Goal: Information Seeking & Learning: Learn about a topic

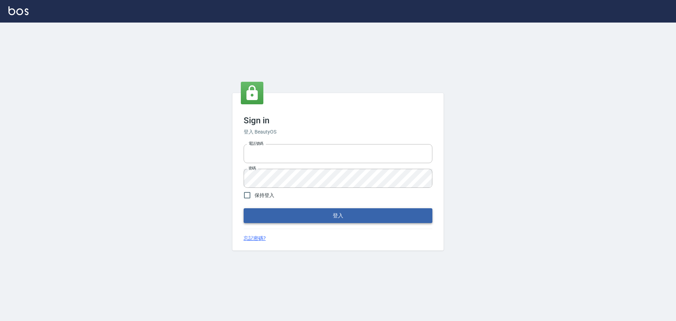
type input "0976821822"
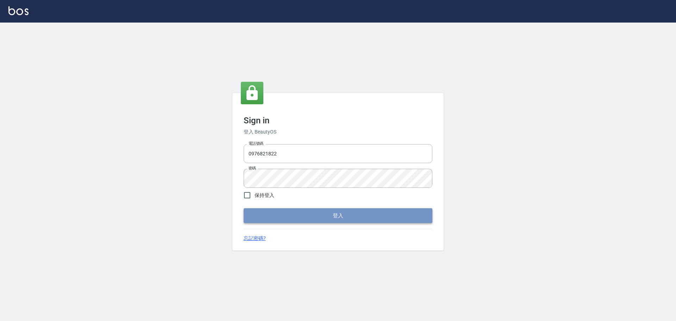
click at [301, 219] on button "登入" at bounding box center [338, 215] width 189 height 15
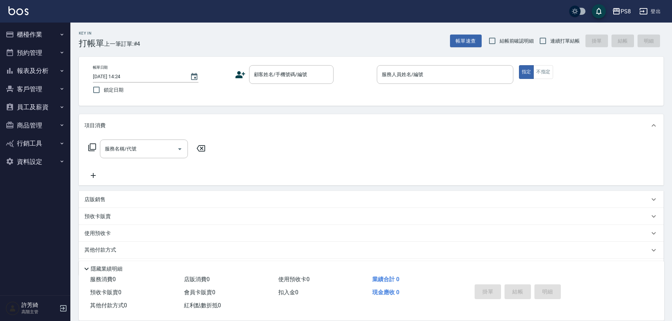
click at [47, 69] on button "報表及分析" at bounding box center [35, 71] width 65 height 18
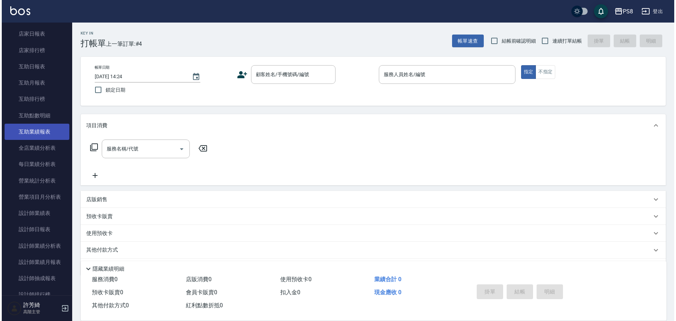
scroll to position [141, 0]
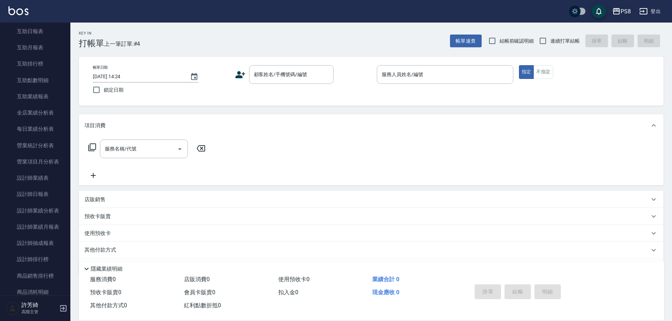
click at [618, 15] on icon "button" at bounding box center [617, 11] width 8 height 8
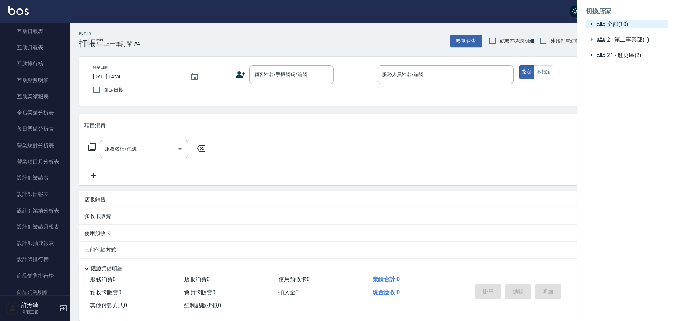
click at [614, 25] on span "全部(10)" at bounding box center [631, 24] width 68 height 8
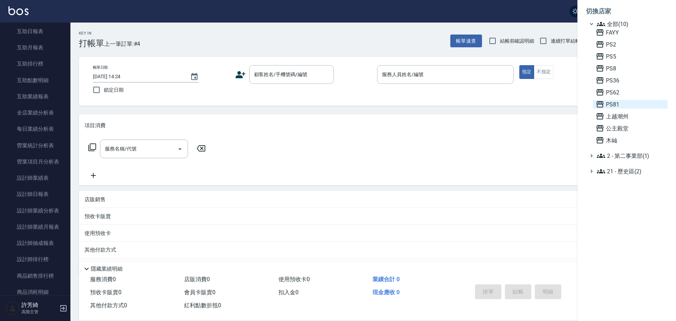
click at [617, 104] on span "PS81" at bounding box center [630, 104] width 69 height 8
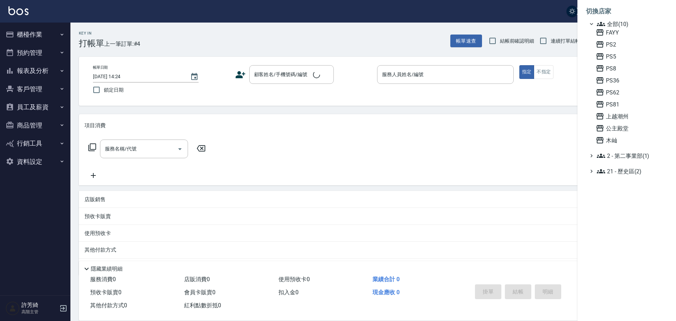
scroll to position [0, 0]
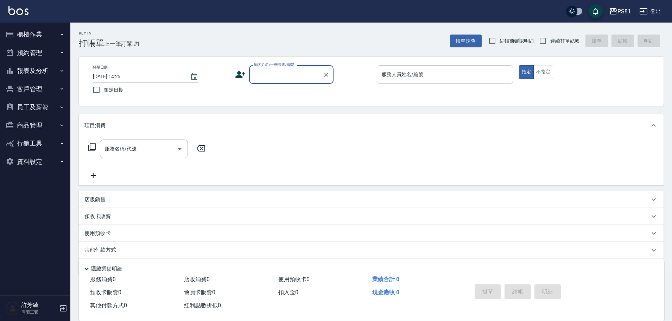
click at [52, 68] on button "報表及分析" at bounding box center [35, 71] width 65 height 18
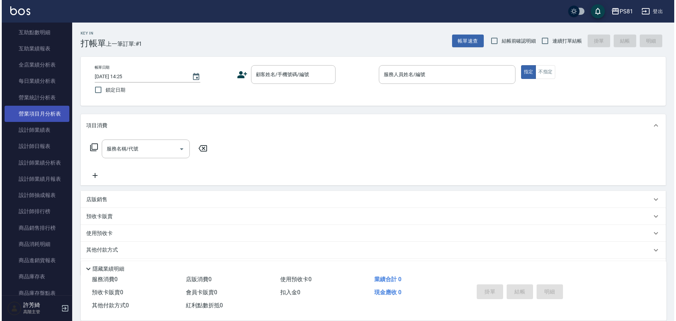
scroll to position [176, 0]
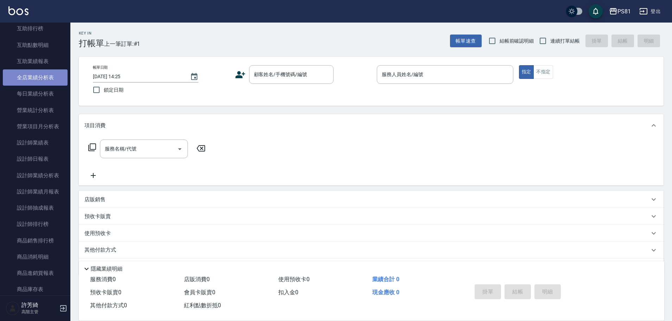
click at [41, 78] on link "全店業績分析表" at bounding box center [35, 77] width 65 height 16
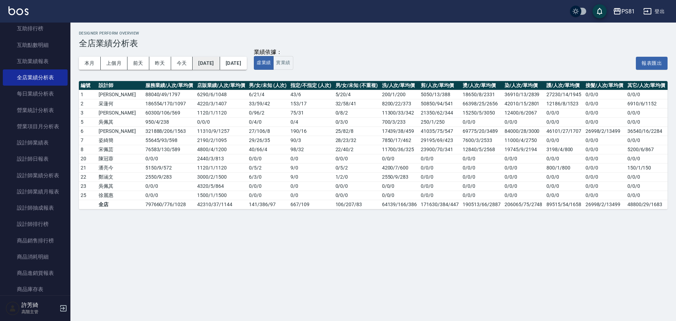
click at [213, 64] on button "2025/08/01" at bounding box center [206, 63] width 27 height 13
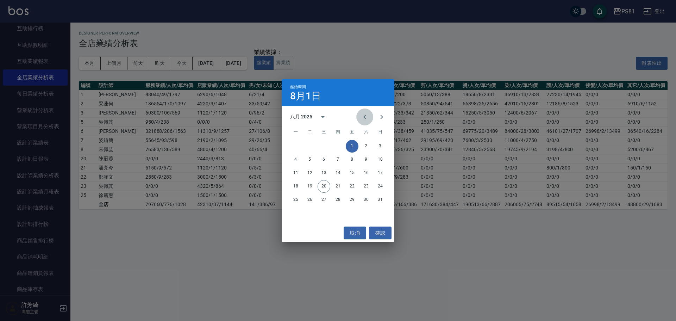
click at [365, 116] on icon "Previous month" at bounding box center [364, 117] width 2 height 4
click at [337, 145] on button "1" at bounding box center [338, 146] width 13 height 13
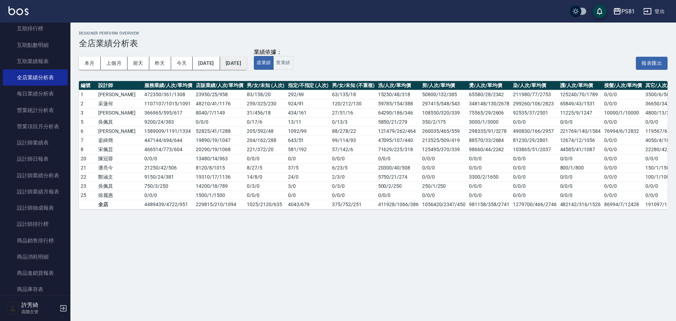
click at [247, 67] on button "2025/08/20" at bounding box center [233, 63] width 27 height 13
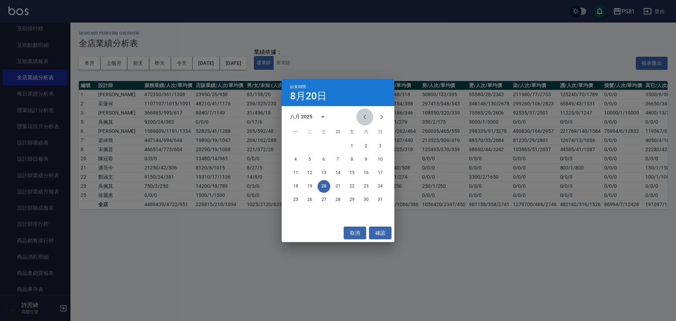
click at [362, 117] on icon "Previous month" at bounding box center [365, 117] width 8 height 8
click at [336, 197] on button "31" at bounding box center [338, 199] width 13 height 13
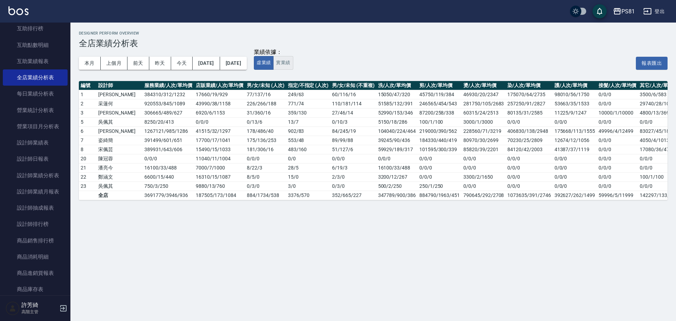
click at [293, 66] on button "實業績" at bounding box center [283, 63] width 20 height 14
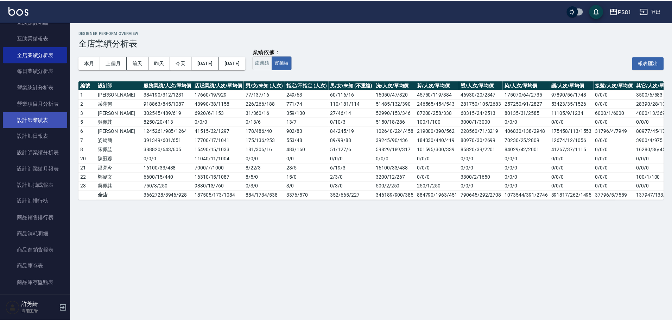
scroll to position [246, 0]
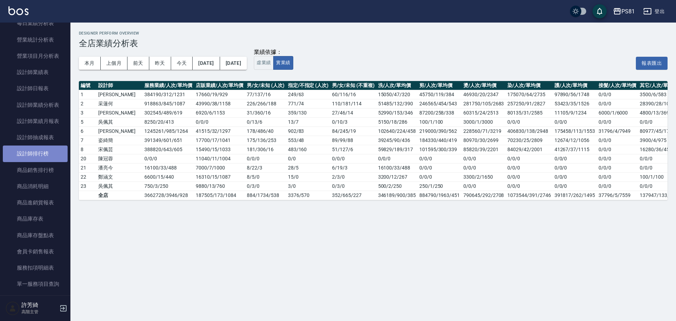
click at [40, 156] on link "設計師排行榜" at bounding box center [35, 153] width 65 height 16
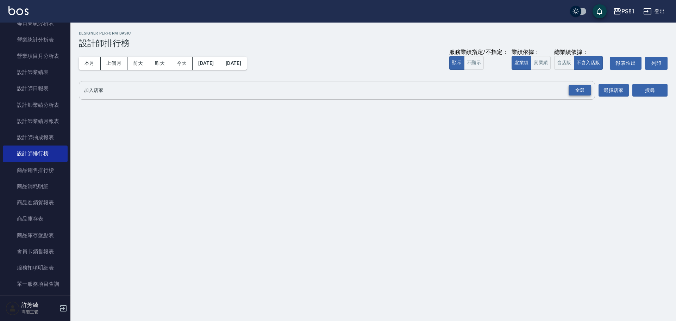
click at [578, 90] on div "全選" at bounding box center [580, 90] width 23 height 11
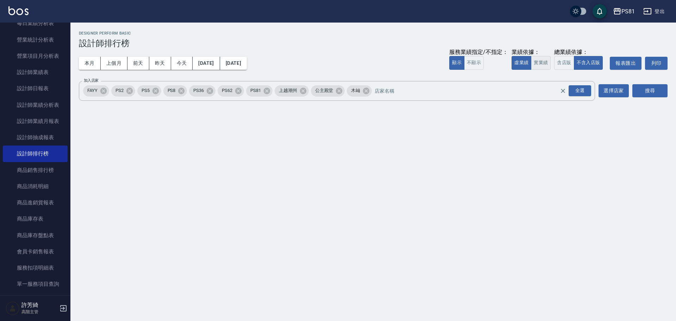
click at [544, 64] on button "實業績" at bounding box center [541, 63] width 20 height 14
click at [220, 59] on button "2025/08/01" at bounding box center [206, 63] width 27 height 13
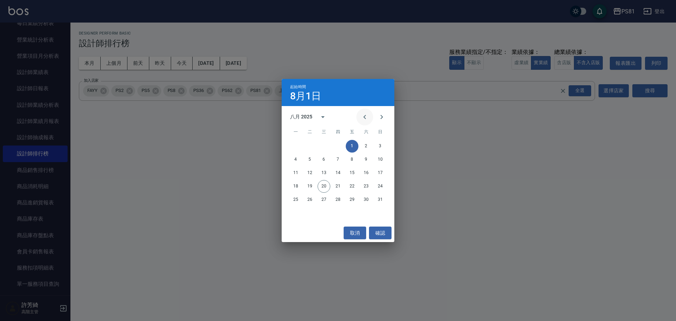
click at [364, 116] on icon "Previous month" at bounding box center [364, 117] width 2 height 4
click at [339, 145] on button "1" at bounding box center [338, 146] width 13 height 13
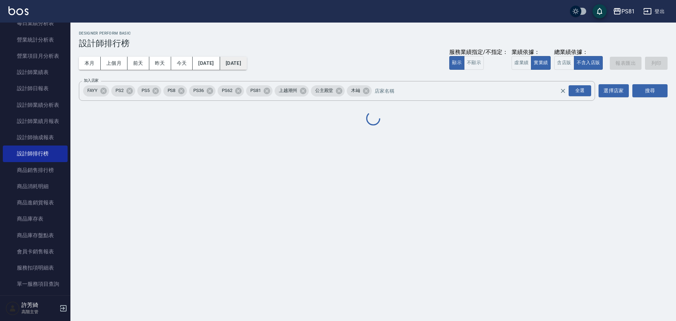
click at [247, 68] on button "2025/08/20" at bounding box center [233, 63] width 27 height 13
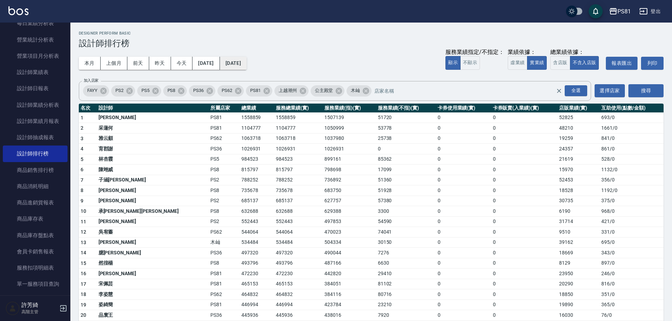
click at [247, 63] on button "2025/08/20" at bounding box center [233, 63] width 27 height 13
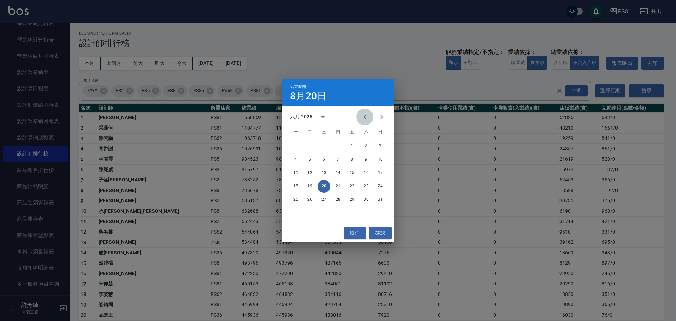
click at [365, 117] on icon "Previous month" at bounding box center [365, 117] width 8 height 8
click at [340, 199] on button "31" at bounding box center [338, 199] width 13 height 13
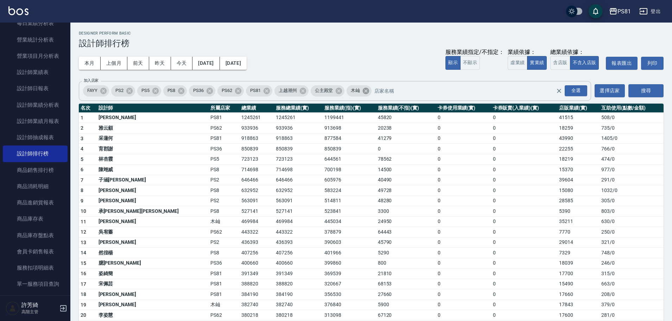
click at [368, 90] on icon at bounding box center [366, 90] width 6 height 6
click at [341, 89] on icon at bounding box center [339, 90] width 6 height 6
click at [304, 90] on icon at bounding box center [303, 91] width 8 height 8
click at [106, 90] on icon at bounding box center [103, 90] width 6 height 6
click at [657, 89] on button "搜尋" at bounding box center [646, 90] width 35 height 13
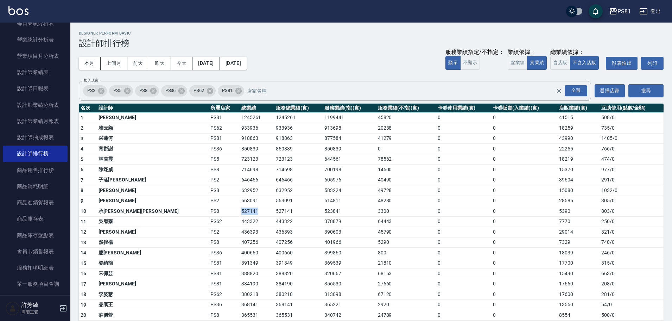
drag, startPoint x: 170, startPoint y: 211, endPoint x: 205, endPoint y: 212, distance: 35.6
click at [240, 212] on td "527141" at bounding box center [257, 211] width 35 height 11
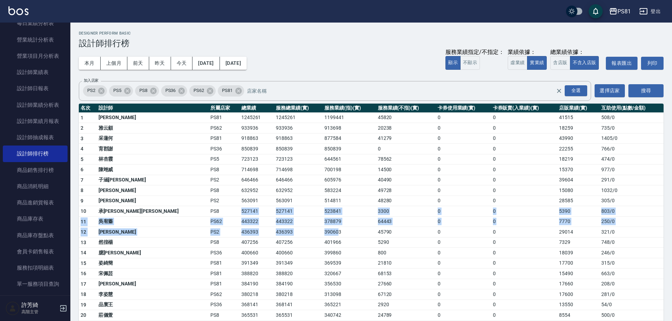
drag, startPoint x: 165, startPoint y: 212, endPoint x: 281, endPoint y: 227, distance: 116.8
click at [323, 225] on td "378879" at bounding box center [349, 221] width 53 height 11
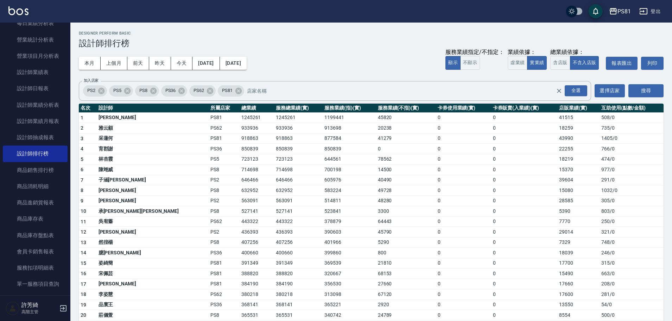
click at [323, 217] on td "378879" at bounding box center [349, 221] width 53 height 11
click at [323, 211] on td "523841" at bounding box center [349, 211] width 53 height 11
click at [376, 194] on td "49728" at bounding box center [406, 190] width 60 height 11
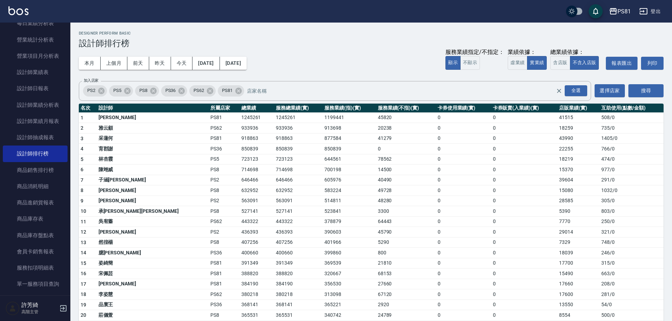
click at [376, 194] on td "49728" at bounding box center [406, 190] width 60 height 11
click at [376, 189] on td "49728" at bounding box center [406, 190] width 60 height 11
drag, startPoint x: 167, startPoint y: 140, endPoint x: 238, endPoint y: 146, distance: 72.1
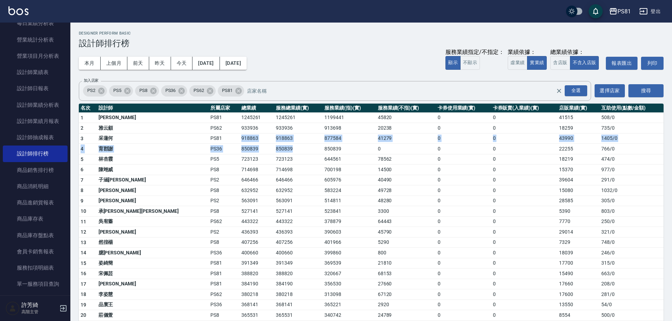
click at [274, 146] on td "850839" at bounding box center [298, 149] width 49 height 11
drag, startPoint x: 172, startPoint y: 148, endPoint x: 218, endPoint y: 149, distance: 46.5
click at [218, 149] on tr "4 育郡謝 PS36 850839 850839 850839 0 0 0 22255 766 / 0" at bounding box center [371, 149] width 585 height 11
click at [274, 149] on td "850839" at bounding box center [298, 149] width 49 height 11
drag, startPoint x: 170, startPoint y: 167, endPoint x: 191, endPoint y: 169, distance: 20.9
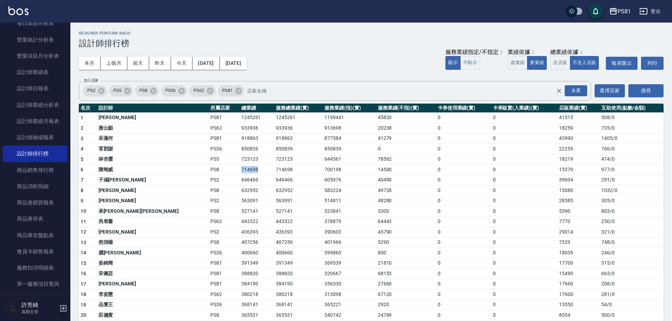
click at [240, 169] on td "714698" at bounding box center [257, 169] width 35 height 11
drag, startPoint x: 162, startPoint y: 119, endPoint x: 214, endPoint y: 121, distance: 52.1
click at [214, 121] on tr "1 蔡欣肴 PS81 1245261 1245261 1199441 45820 0 0 41515 508 / 0" at bounding box center [371, 117] width 585 height 11
click at [274, 121] on td "1245261" at bounding box center [298, 117] width 49 height 11
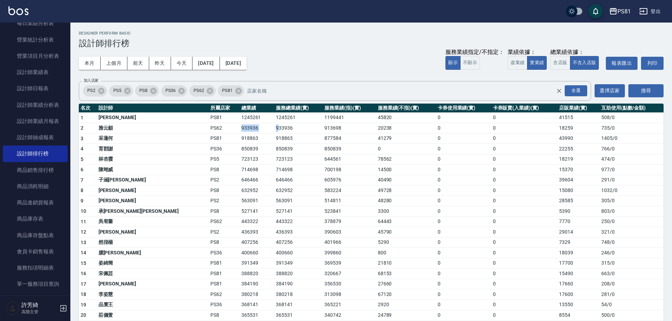
drag, startPoint x: 166, startPoint y: 127, endPoint x: 224, endPoint y: 128, distance: 58.1
click at [224, 128] on tr "2 雅云顧 PS62 933936 933936 913698 20238 0 0 18259 735 / 0" at bounding box center [371, 128] width 585 height 11
click at [274, 128] on td "933936" at bounding box center [298, 128] width 49 height 11
drag, startPoint x: 167, startPoint y: 208, endPoint x: 194, endPoint y: 214, distance: 28.4
click at [194, 214] on tr "10 承彧蔡 PS8 527141 527141 523841 3300 0 0 5390 803 / 0" at bounding box center [371, 211] width 585 height 11
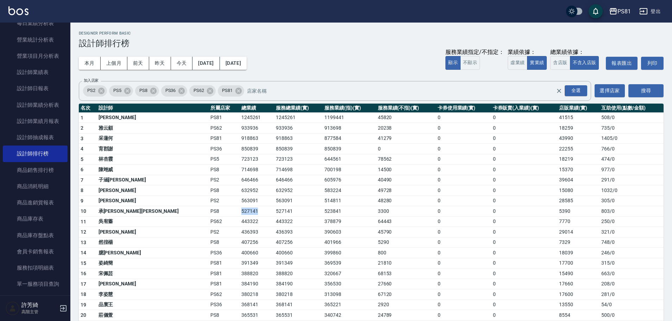
click at [240, 214] on td "527141" at bounding box center [257, 211] width 35 height 11
drag, startPoint x: 167, startPoint y: 211, endPoint x: 182, endPoint y: 211, distance: 14.8
click at [182, 211] on tr "10 承彧蔡 PS8 527141 527141 523841 3300 0 0 5390 803 / 0" at bounding box center [371, 211] width 585 height 11
click at [240, 211] on td "527141" at bounding box center [257, 211] width 35 height 11
drag, startPoint x: 194, startPoint y: 211, endPoint x: 240, endPoint y: 213, distance: 46.5
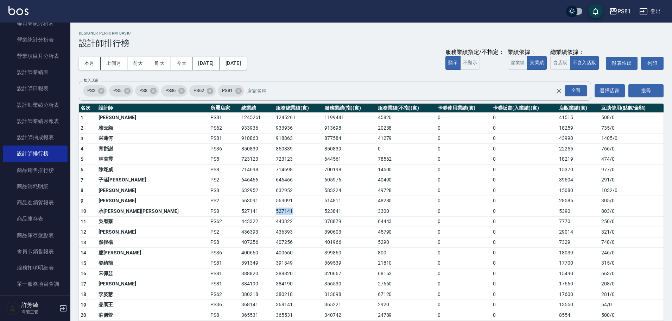
click at [240, 213] on tr "10 承彧蔡 PS8 527141 527141 523841 3300 0 0 5390 803 / 0" at bounding box center [371, 211] width 585 height 11
click at [274, 213] on td "527141" at bounding box center [298, 211] width 49 height 11
drag, startPoint x: 321, startPoint y: 250, endPoint x: 343, endPoint y: 255, distance: 22.7
click at [343, 255] on tr "14 臆蓁黃 PS36 400660 400660 399860 800 0 0 18039 246 / 0" at bounding box center [371, 252] width 585 height 11
click at [376, 255] on td "800" at bounding box center [406, 252] width 60 height 11
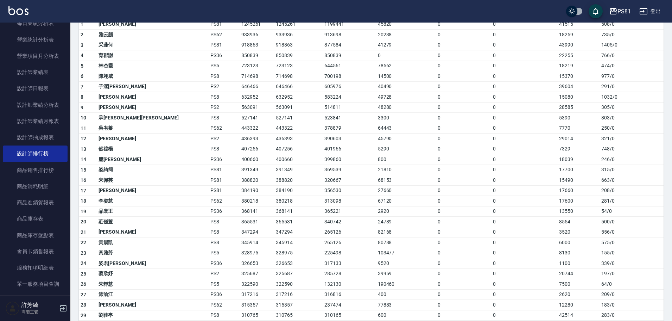
scroll to position [106, 0]
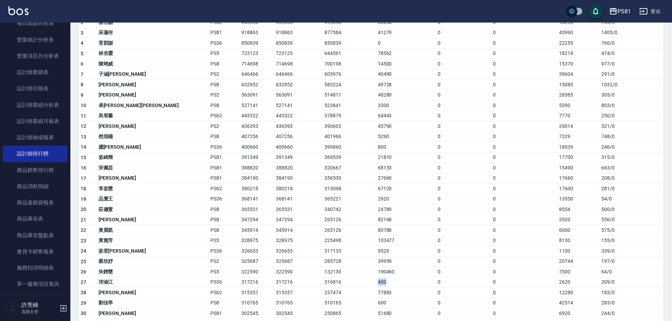
drag, startPoint x: 327, startPoint y: 285, endPoint x: 341, endPoint y: 285, distance: 14.1
click at [341, 285] on tr "27 沛渝江 PS36 317216 317216 316816 400 0 0 2620 209 / 0" at bounding box center [371, 282] width 585 height 11
click at [376, 285] on td "400" at bounding box center [406, 282] width 60 height 11
drag, startPoint x: 330, startPoint y: 301, endPoint x: 336, endPoint y: 301, distance: 6.3
click at [376, 301] on td "600" at bounding box center [406, 302] width 60 height 11
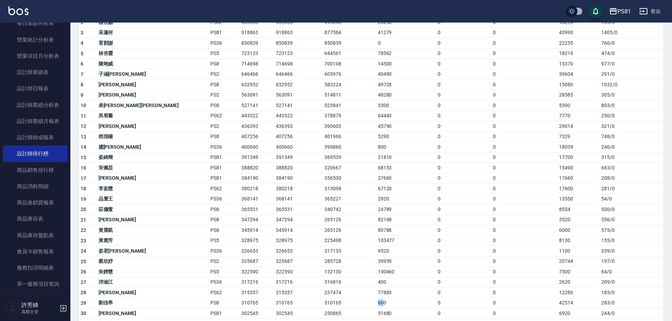
click at [376, 301] on td "600" at bounding box center [406, 302] width 60 height 11
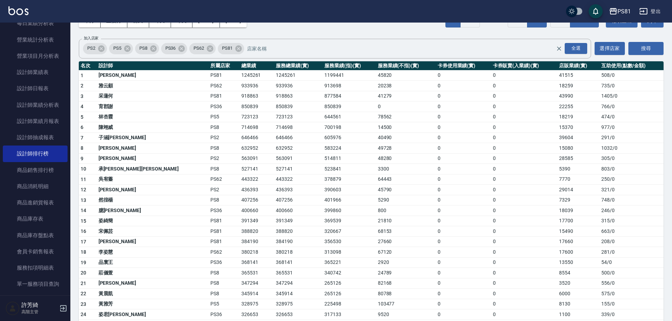
scroll to position [0, 0]
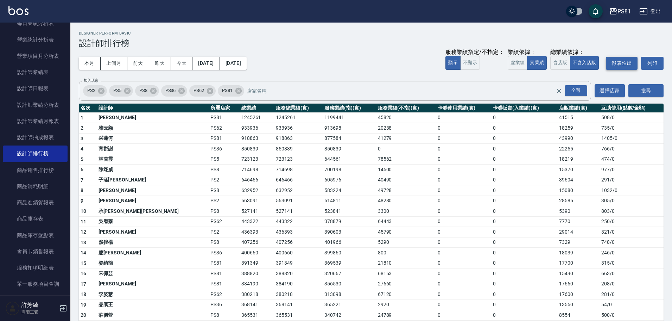
click at [622, 65] on button "報表匯出" at bounding box center [622, 63] width 32 height 13
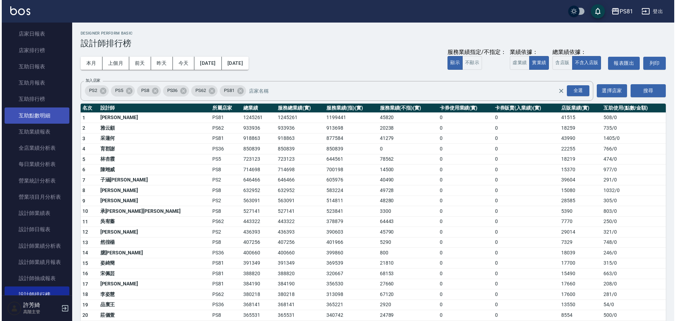
scroll to position [70, 0]
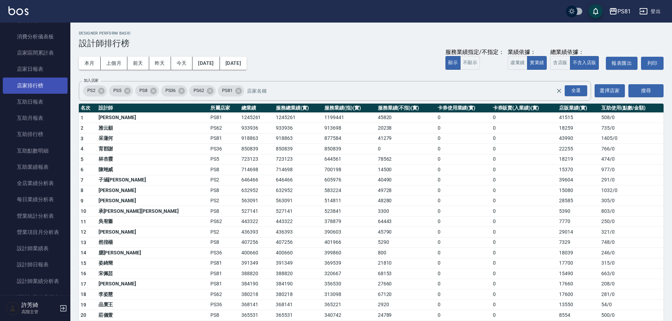
click at [40, 89] on link "店家排行榜" at bounding box center [35, 85] width 65 height 16
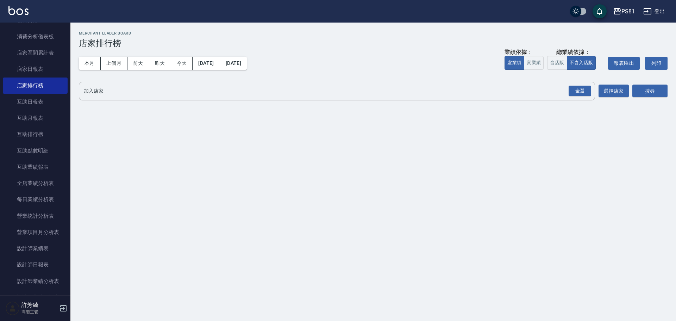
click at [239, 88] on input "加入店家" at bounding box center [331, 91] width 499 height 12
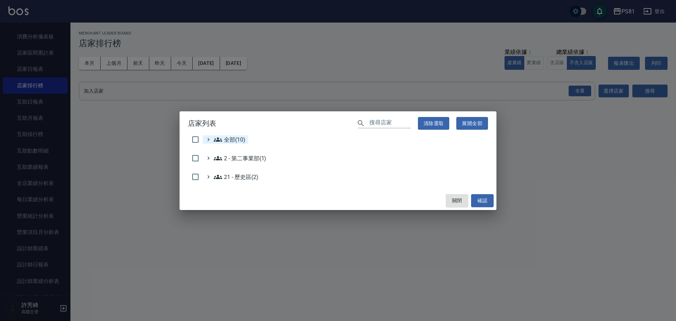
click at [217, 140] on icon at bounding box center [218, 139] width 8 height 4
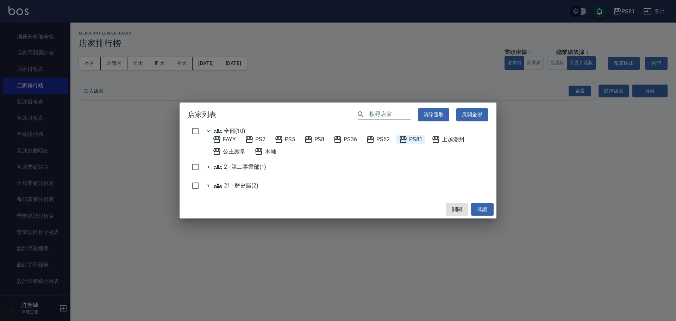
click at [411, 140] on span "PS81" at bounding box center [411, 139] width 24 height 8
click at [483, 209] on button "確認" at bounding box center [482, 209] width 23 height 13
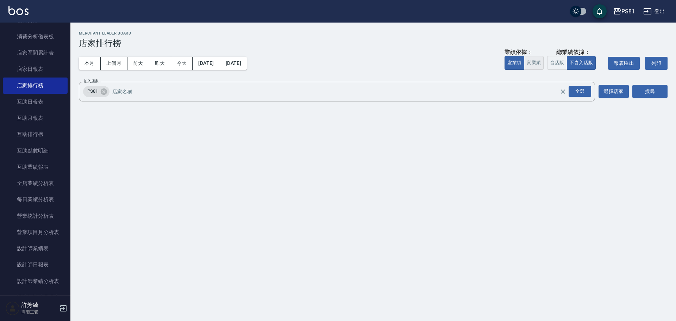
click at [533, 65] on button "實業績" at bounding box center [534, 63] width 20 height 14
click at [219, 64] on button "2025/08/01" at bounding box center [206, 63] width 27 height 13
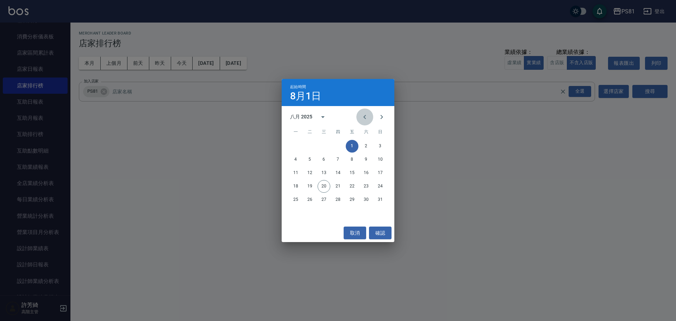
click at [364, 118] on icon "Previous month" at bounding box center [365, 117] width 8 height 8
click at [339, 145] on button "1" at bounding box center [338, 146] width 13 height 13
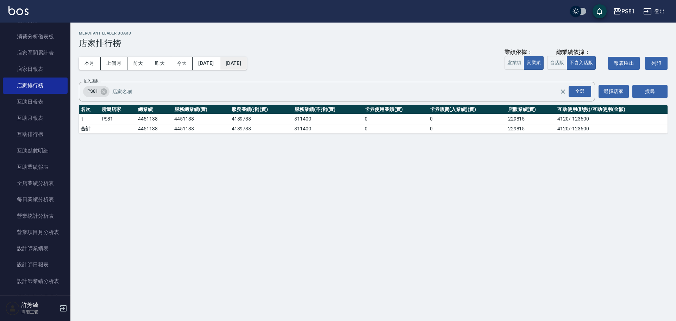
click at [247, 68] on button "2025/08/20" at bounding box center [233, 63] width 27 height 13
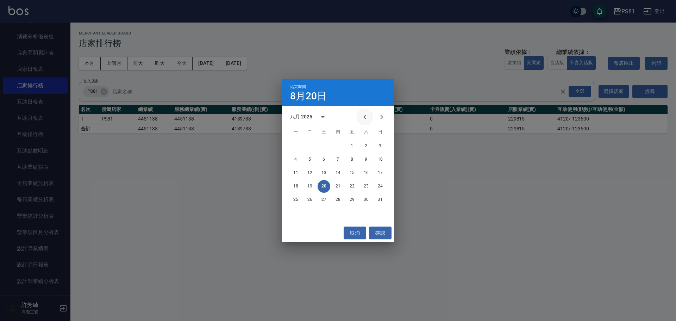
click at [369, 117] on icon "Previous month" at bounding box center [365, 117] width 8 height 8
click at [338, 199] on button "31" at bounding box center [338, 199] width 13 height 13
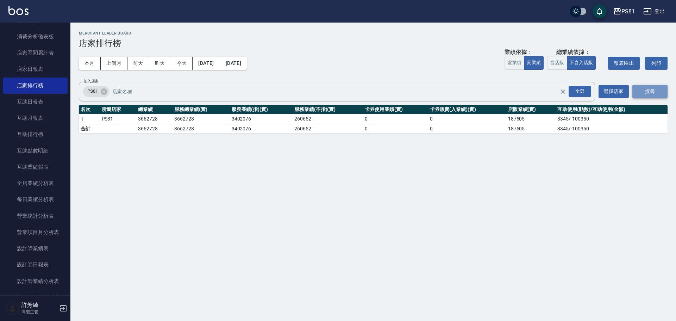
click at [653, 94] on button "搜尋" at bounding box center [649, 91] width 35 height 13
